Goal: Navigation & Orientation: Understand site structure

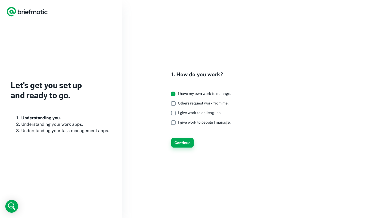
click at [179, 141] on button "Continue" at bounding box center [182, 143] width 22 height 10
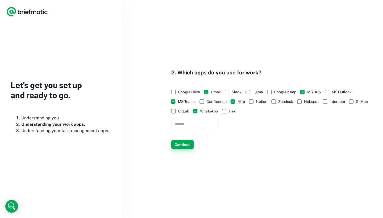
click at [185, 146] on button "Continue" at bounding box center [182, 145] width 22 height 10
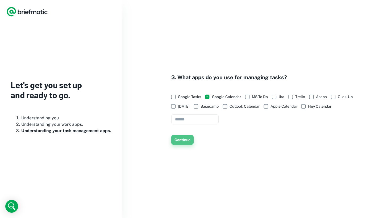
click at [186, 142] on button "Continue" at bounding box center [182, 140] width 22 height 10
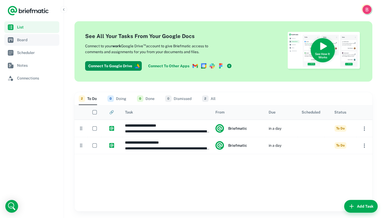
click at [22, 43] on span "Board" at bounding box center [37, 40] width 40 height 6
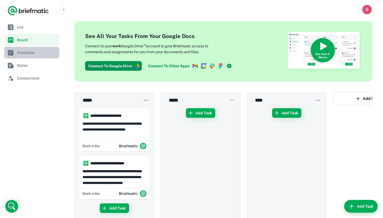
click at [35, 57] on link "Scheduler" at bounding box center [31, 53] width 55 height 12
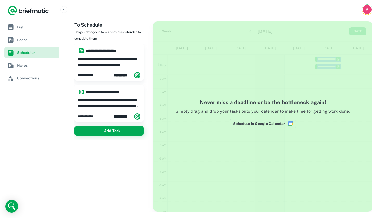
scroll to position [80, 0]
click at [29, 70] on link "Notes" at bounding box center [31, 66] width 55 height 12
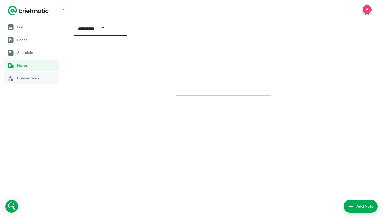
click at [25, 77] on span "Connections" at bounding box center [37, 78] width 40 height 6
